Goal: Task Accomplishment & Management: Manage account settings

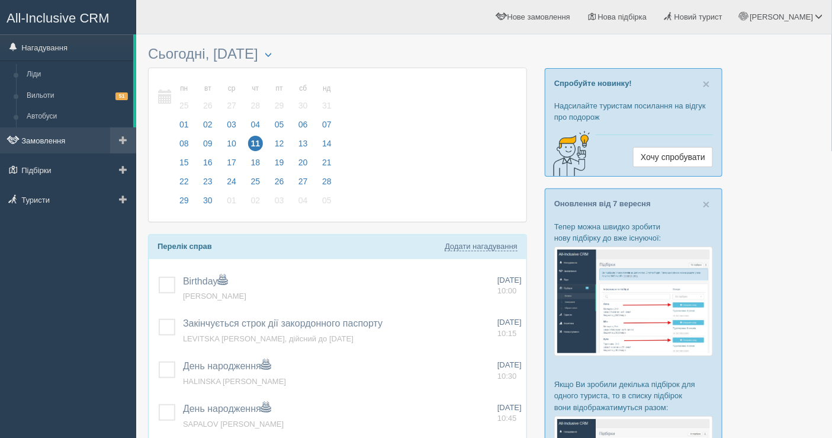
click at [54, 138] on link "Замовлення" at bounding box center [68, 140] width 136 height 26
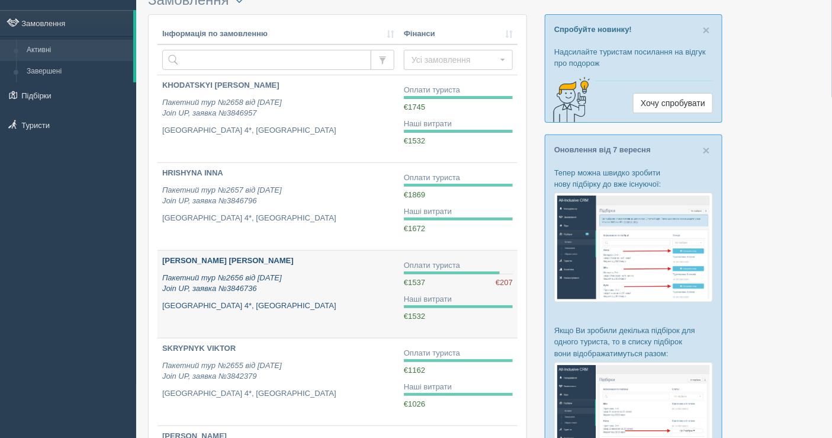
scroll to position [66, 0]
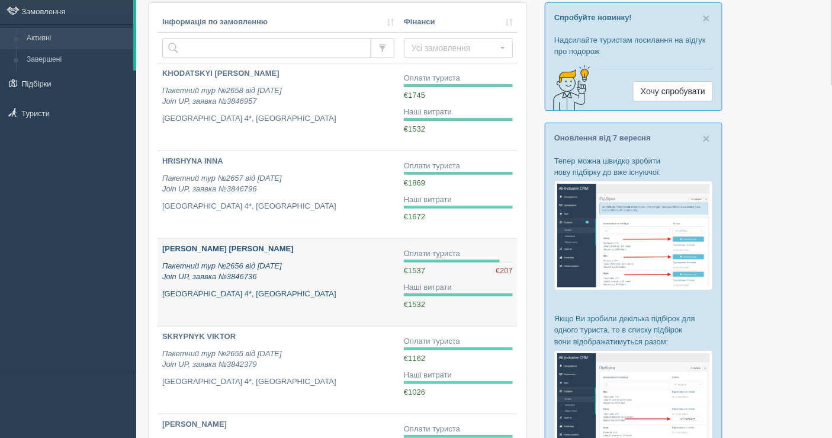
click at [358, 271] on p "Пакетний тур №2656 від [DATE] Join UP, заявка №3846736" at bounding box center [278, 272] width 232 height 22
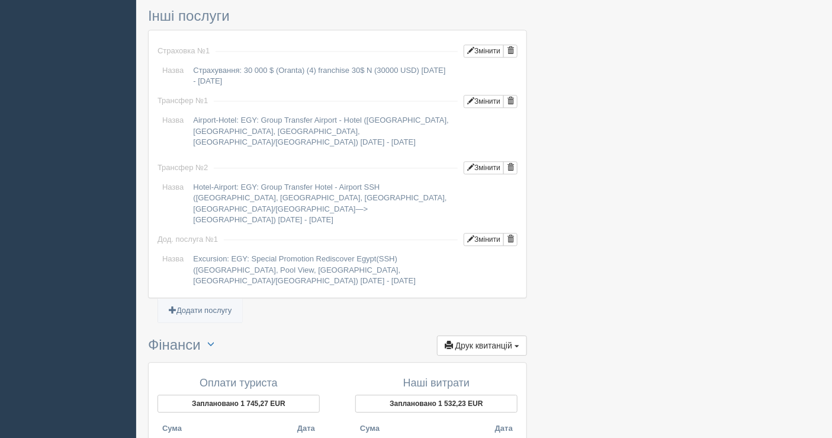
scroll to position [1124, 0]
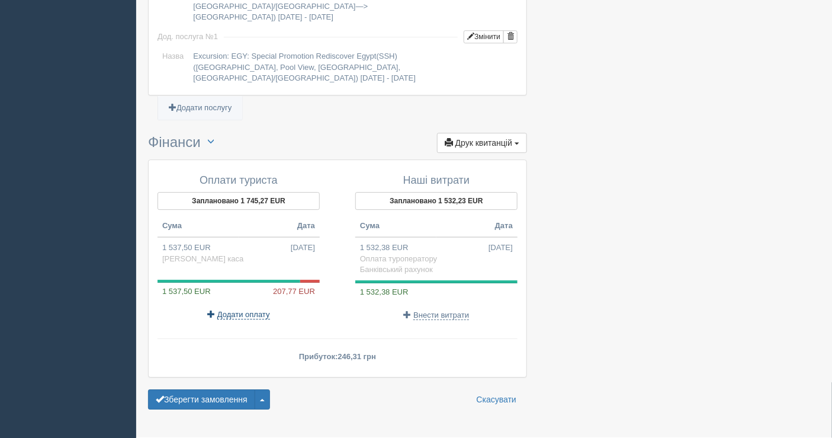
click at [245, 310] on span "Додати оплату" at bounding box center [243, 314] width 53 height 9
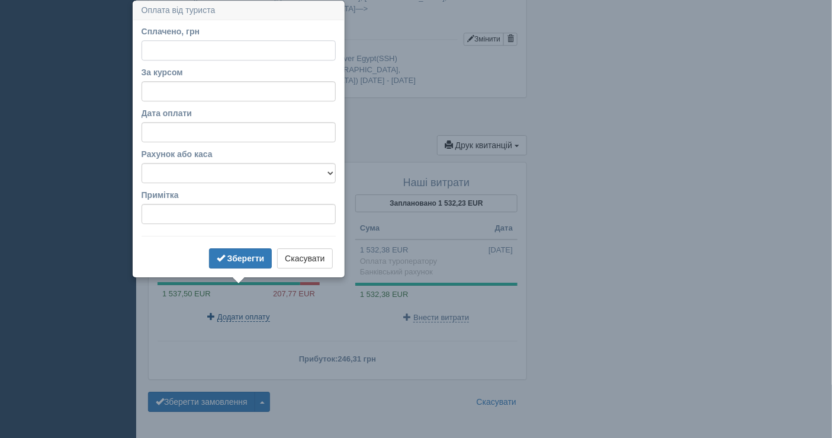
scroll to position [1121, 0]
type input "10000"
click at [187, 89] on input "За курсом" at bounding box center [239, 92] width 194 height 20
type input "48.13"
click at [219, 169] on select "Банківський рахунок Готівкова каса" at bounding box center [239, 173] width 194 height 20
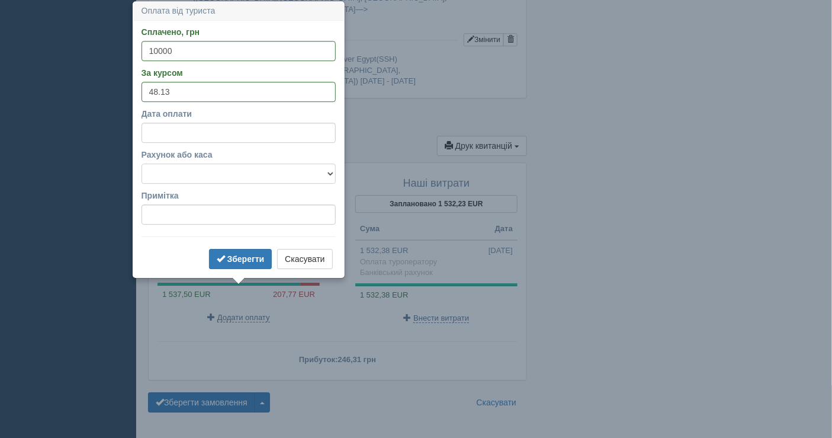
click at [142, 163] on select "Банківський рахунок Готівкова каса" at bounding box center [239, 173] width 194 height 20
click at [213, 167] on select "Банківський рахунок Готівкова каса" at bounding box center [239, 173] width 194 height 20
select select "1597"
click at [142, 163] on select "Банківський рахунок Готівкова каса" at bounding box center [239, 173] width 194 height 20
click at [235, 259] on b "Зберегти" at bounding box center [245, 258] width 37 height 9
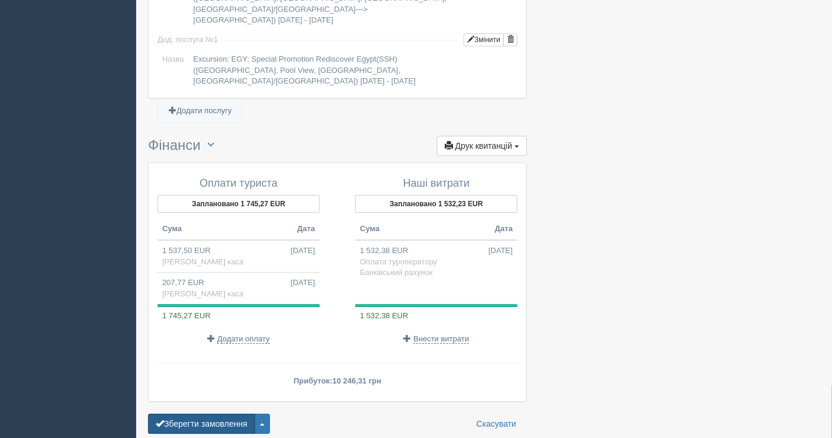
click at [186, 413] on button "Зберегти замовлення" at bounding box center [201, 423] width 107 height 20
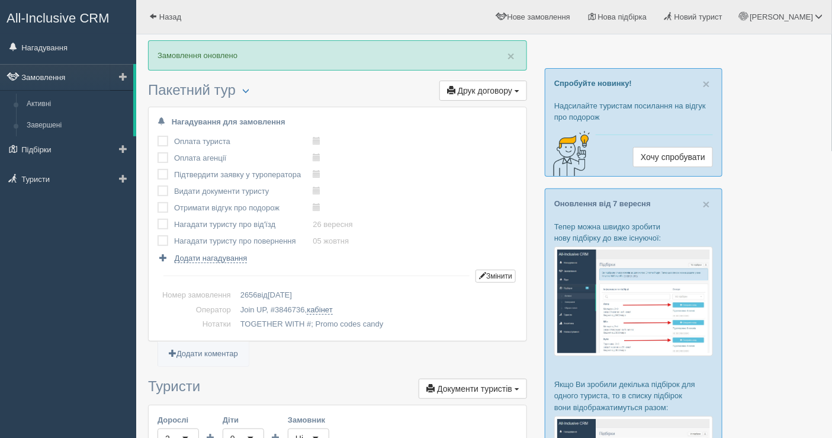
click at [47, 81] on link "Замовлення" at bounding box center [66, 77] width 133 height 26
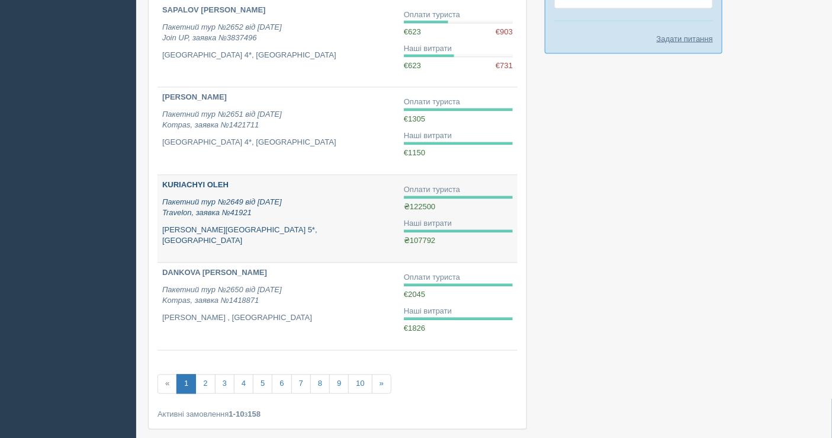
scroll to position [708, 0]
